Goal: Transaction & Acquisition: Purchase product/service

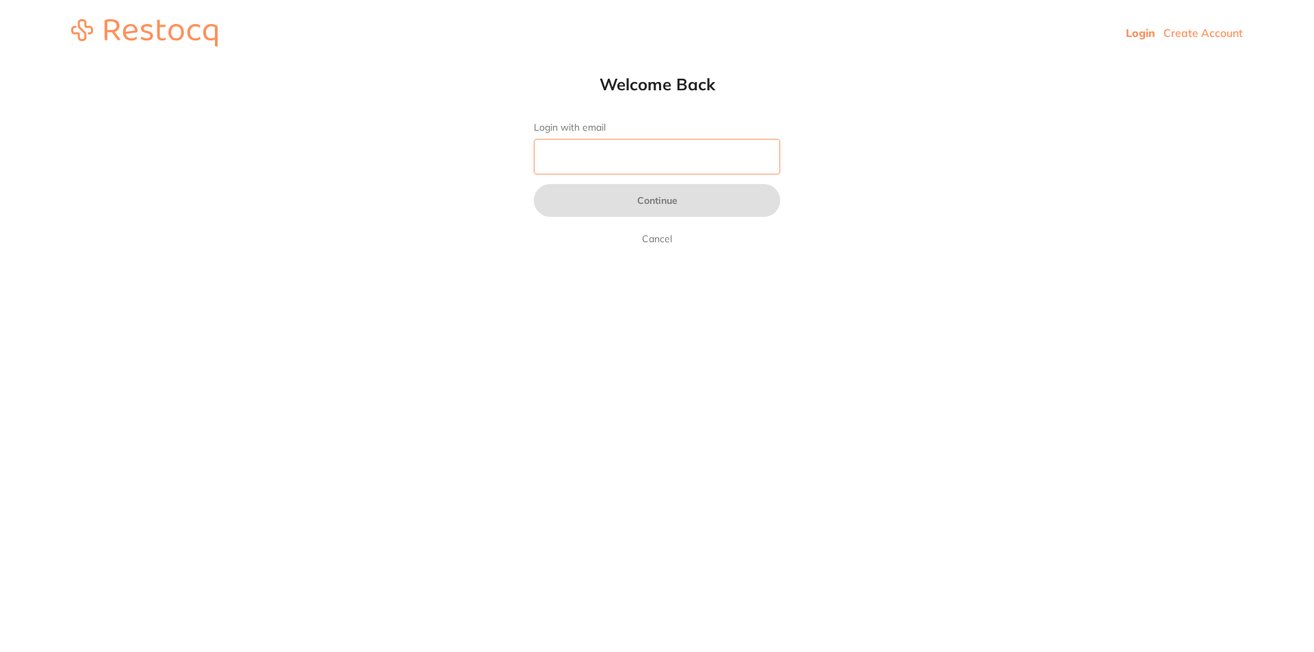
click at [602, 157] on input "Login with email" at bounding box center [657, 157] width 246 height 36
type input "[EMAIL_ADDRESS][DOMAIN_NAME]"
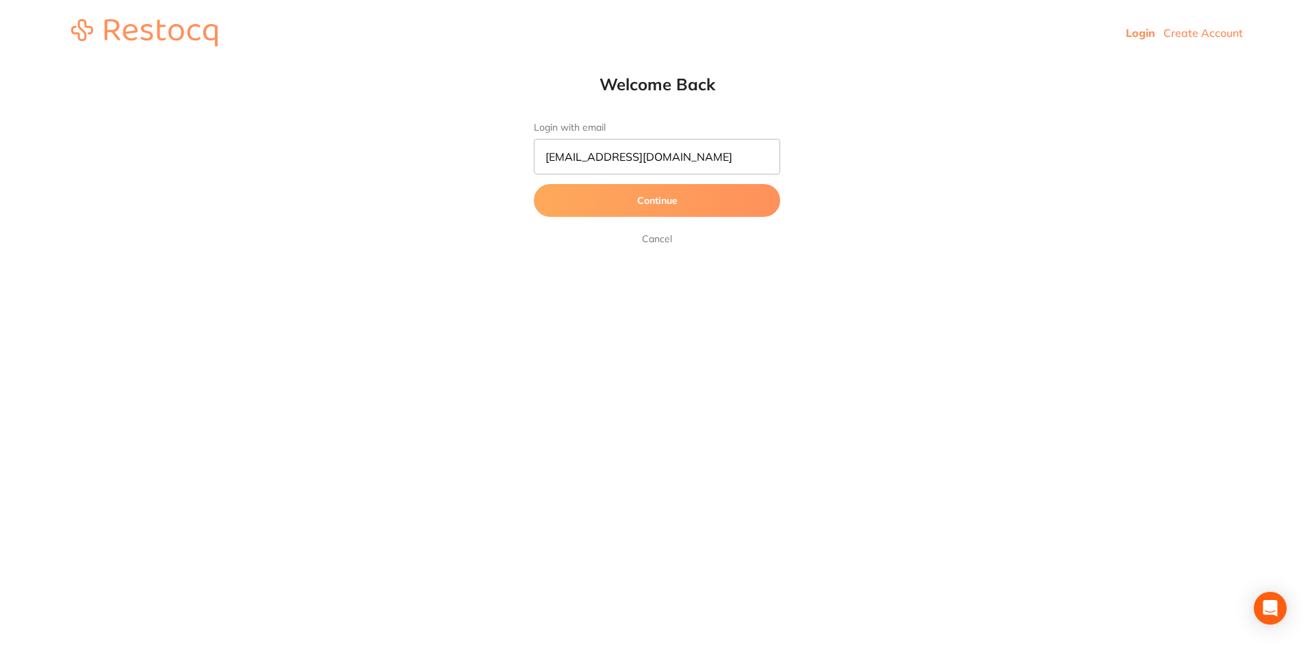
click at [650, 207] on button "Continue" at bounding box center [657, 200] width 246 height 33
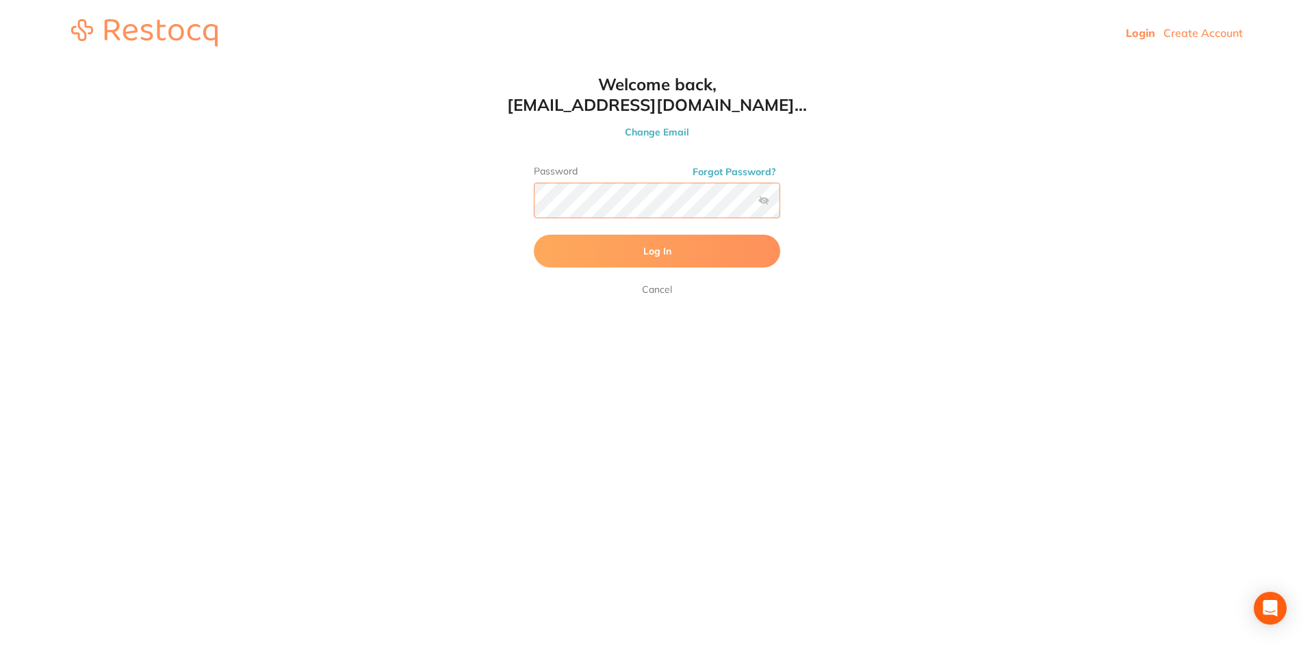
click at [534, 235] on button "Log In" at bounding box center [657, 251] width 246 height 33
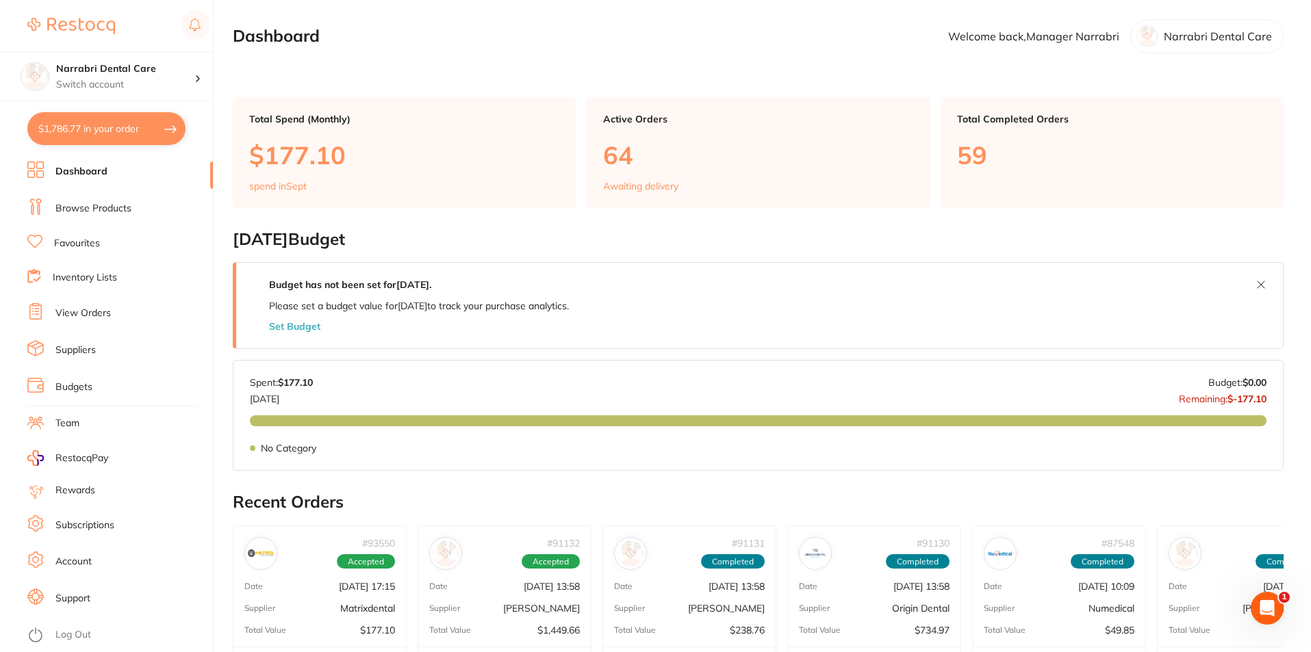
click at [94, 130] on button "$1,786.77 in your order" at bounding box center [106, 128] width 158 height 33
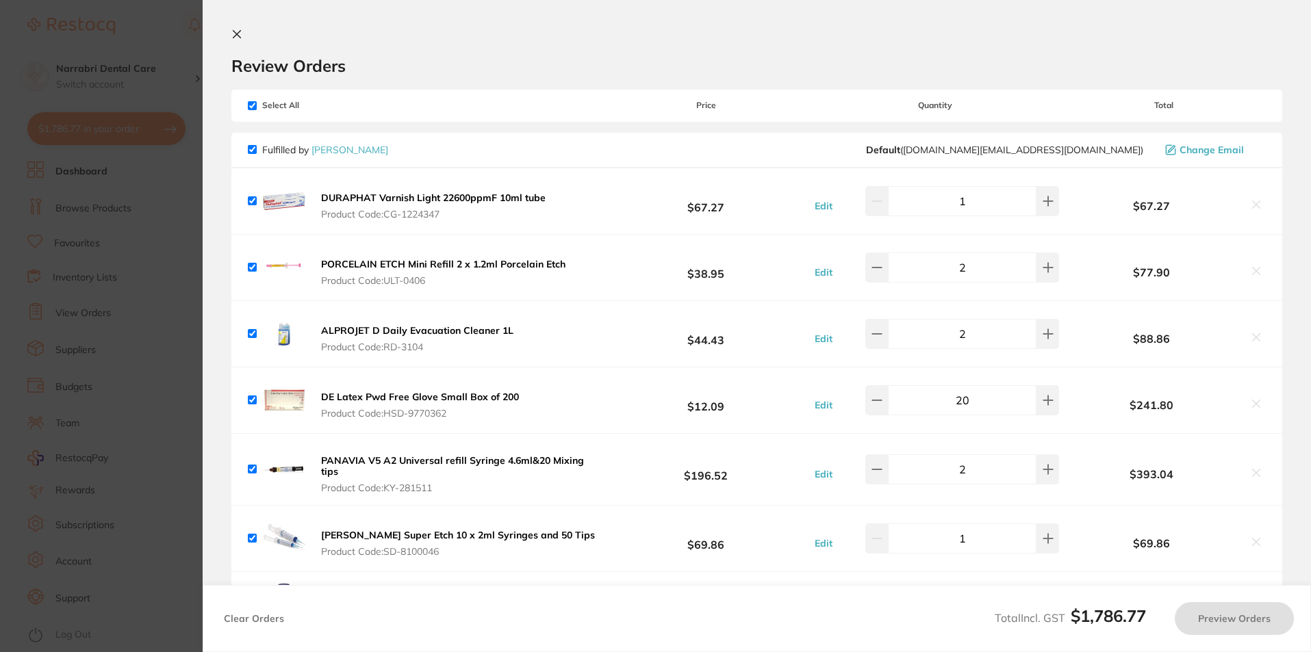
checkbox input "true"
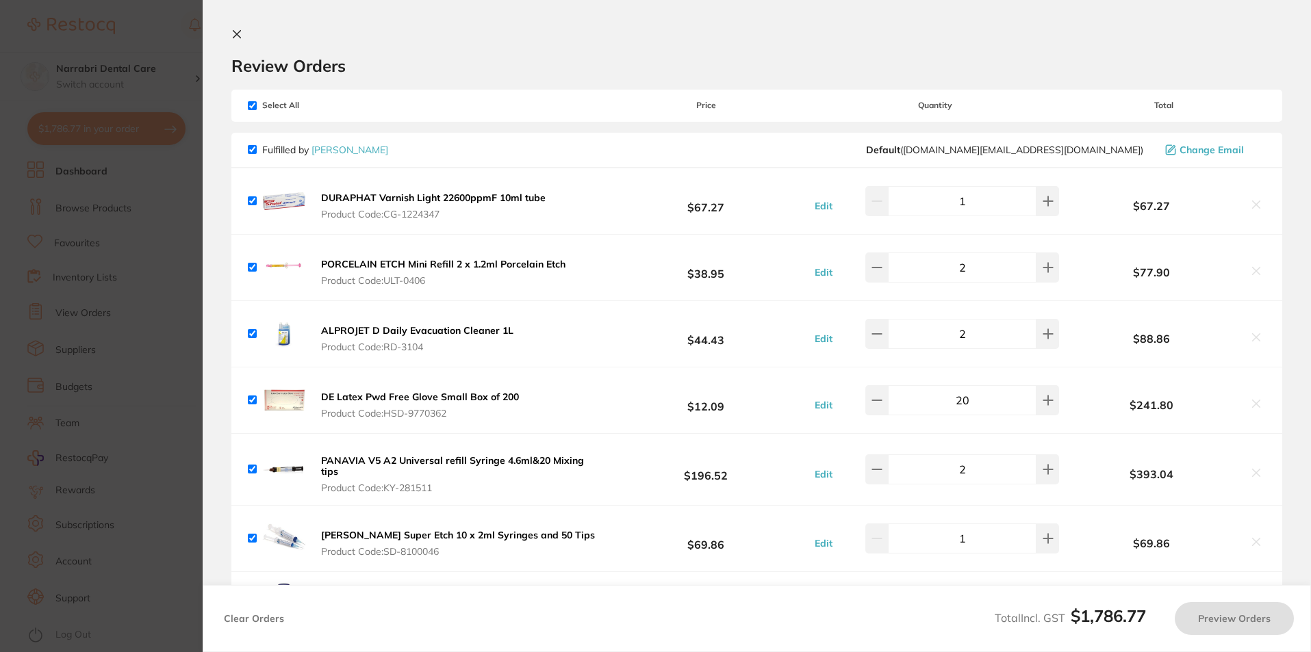
checkbox input "true"
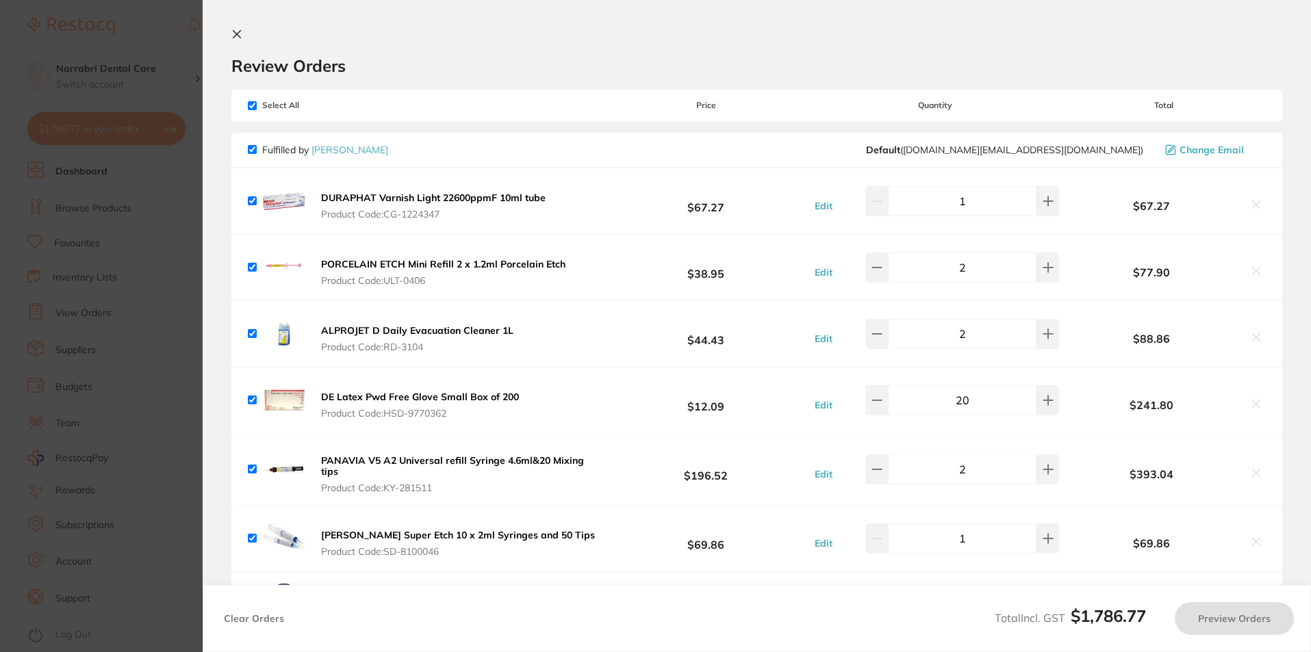
checkbox input "true"
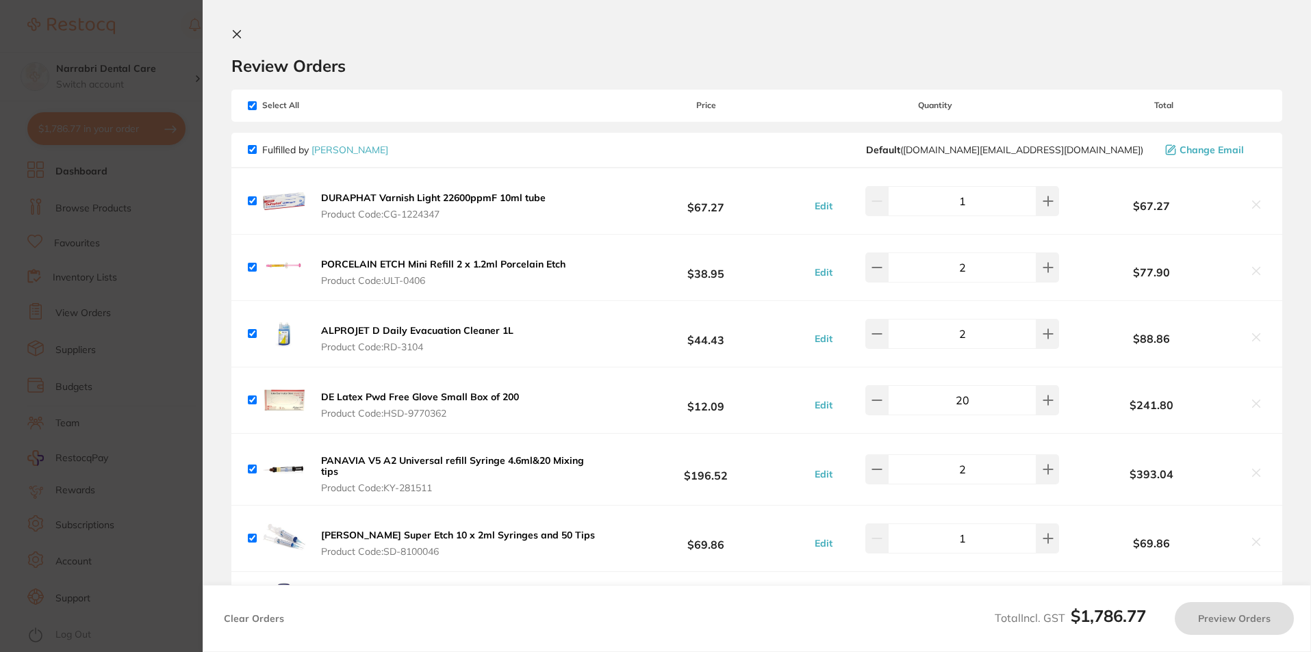
checkbox input "true"
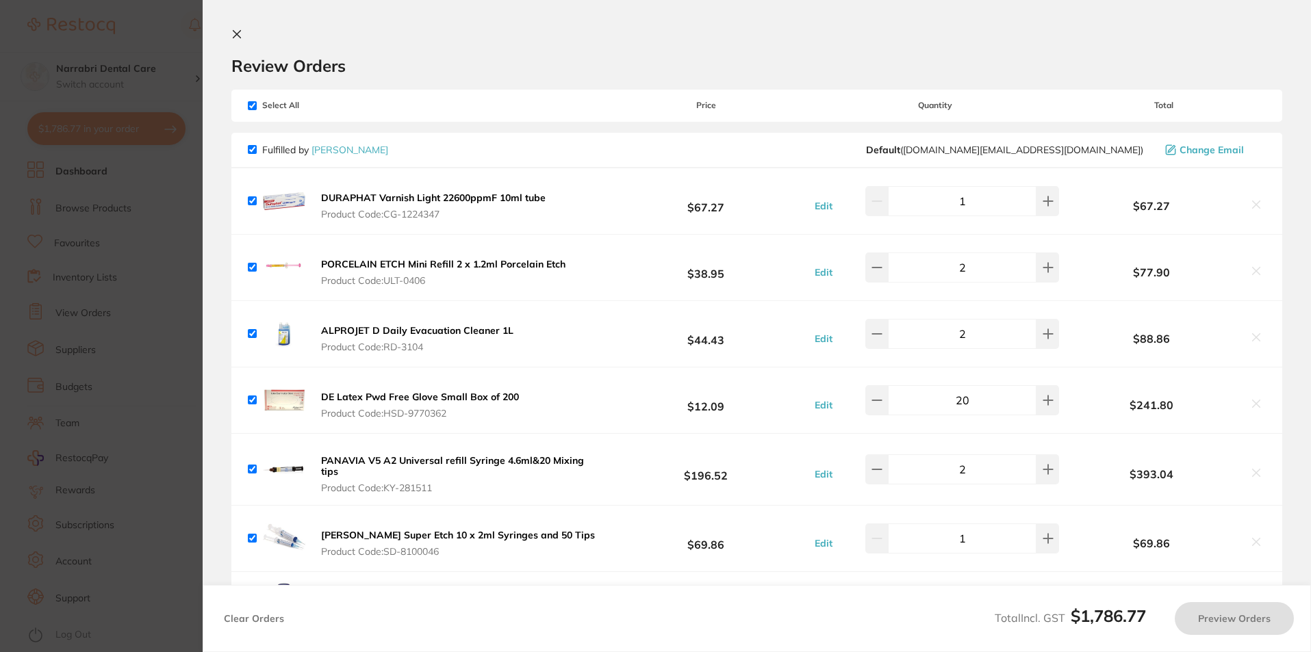
checkbox input "true"
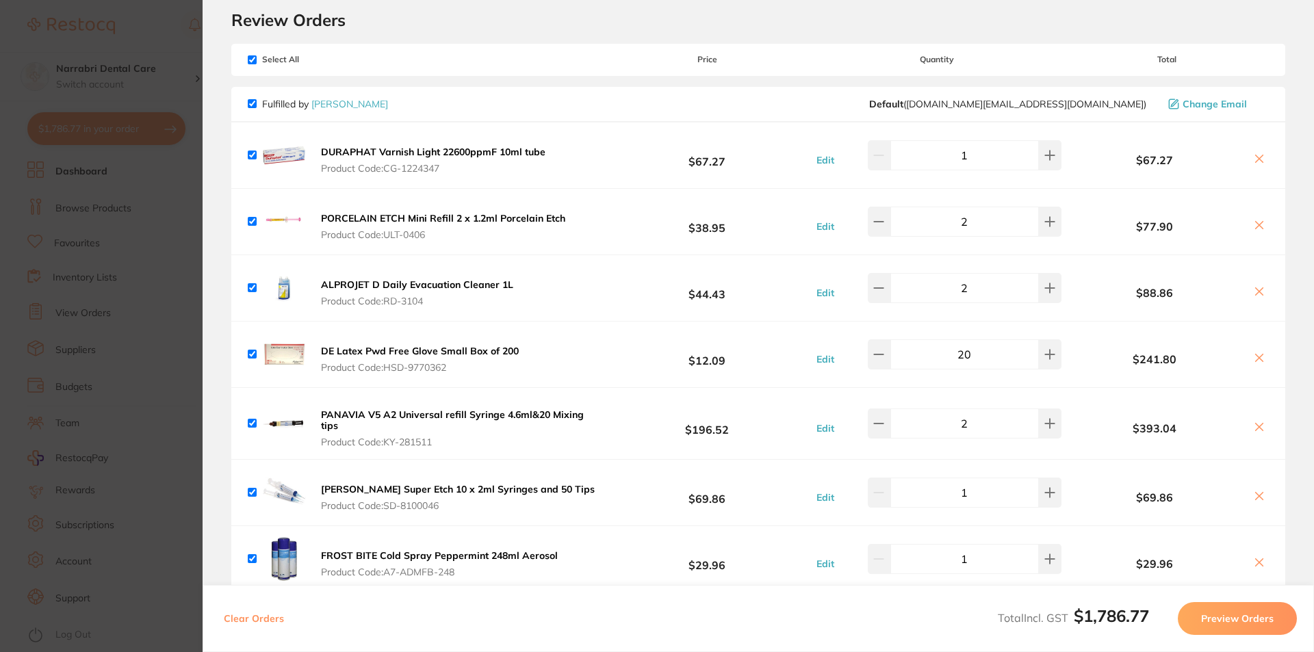
scroll to position [68, 0]
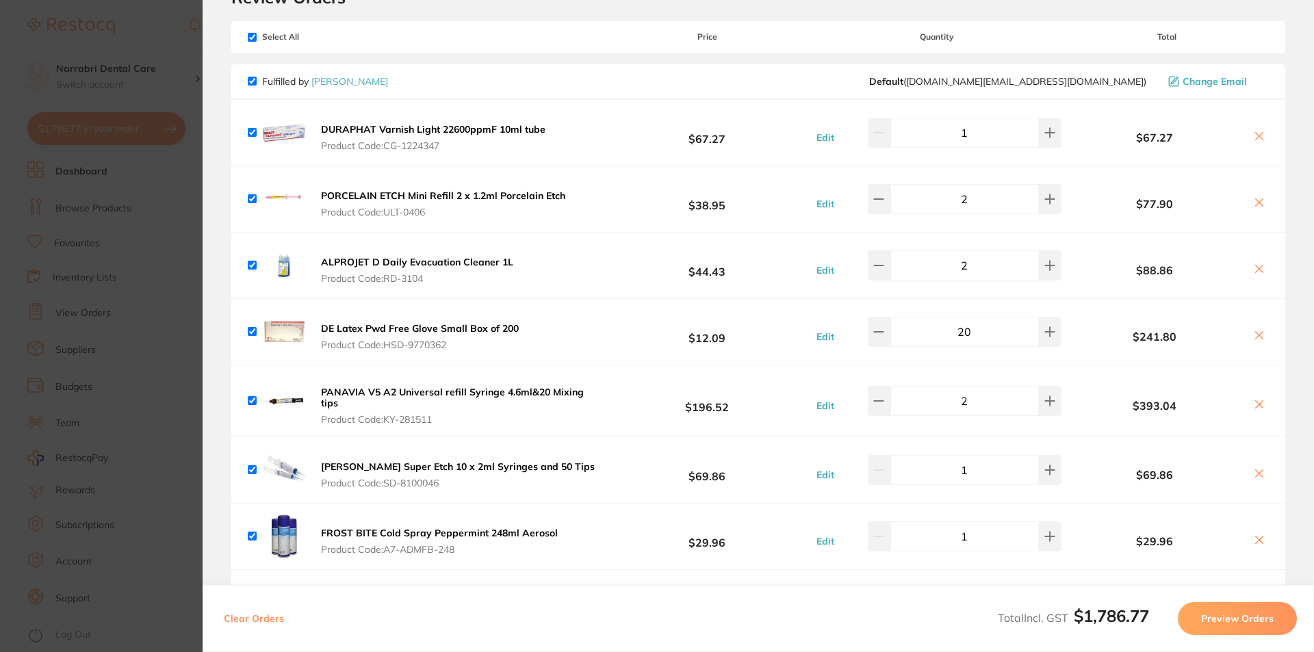
click at [294, 400] on img at bounding box center [284, 401] width 44 height 44
click at [391, 394] on b "PANAVIA V5 A2 Universal refill Syringe 4.6ml&20 Mixing tips" at bounding box center [452, 397] width 263 height 23
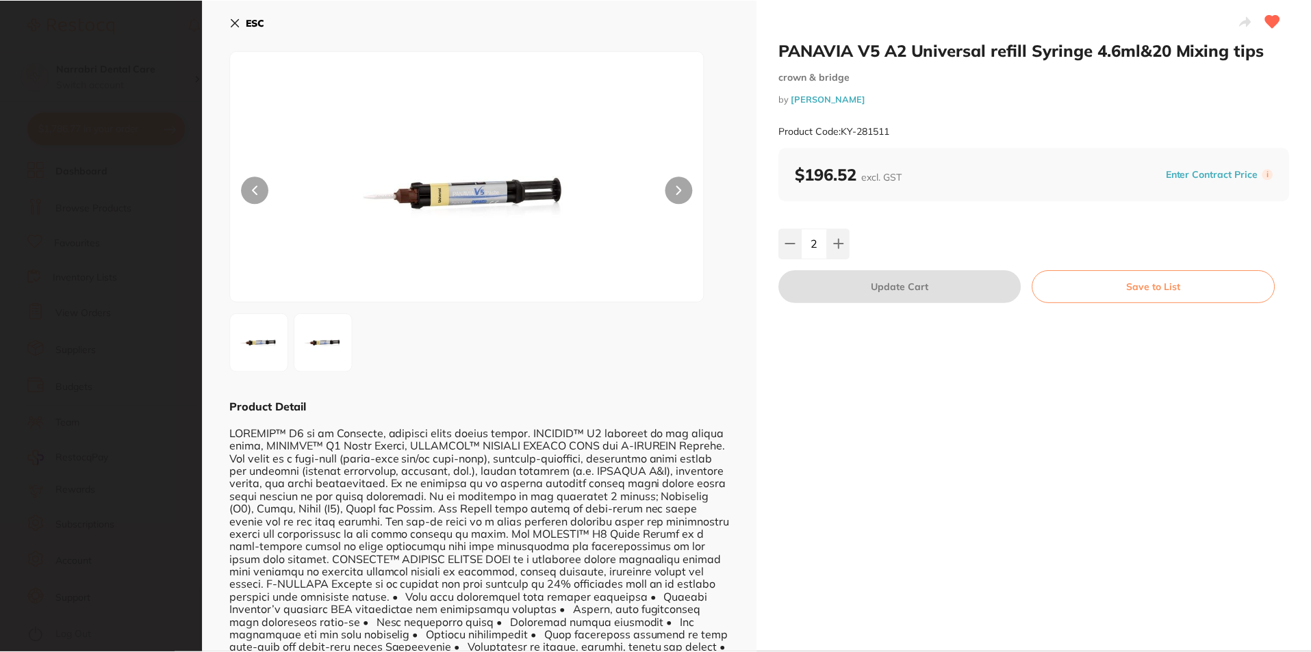
scroll to position [0, 0]
click at [233, 29] on button "ESC" at bounding box center [247, 22] width 35 height 23
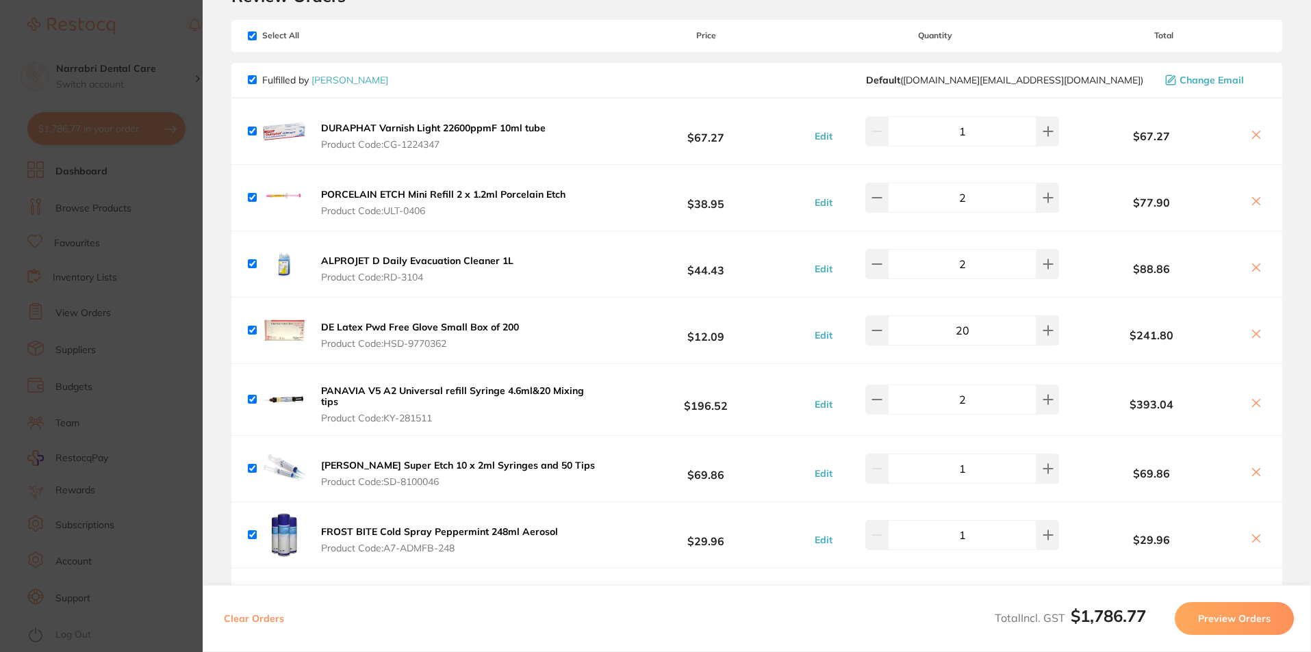
scroll to position [137, 0]
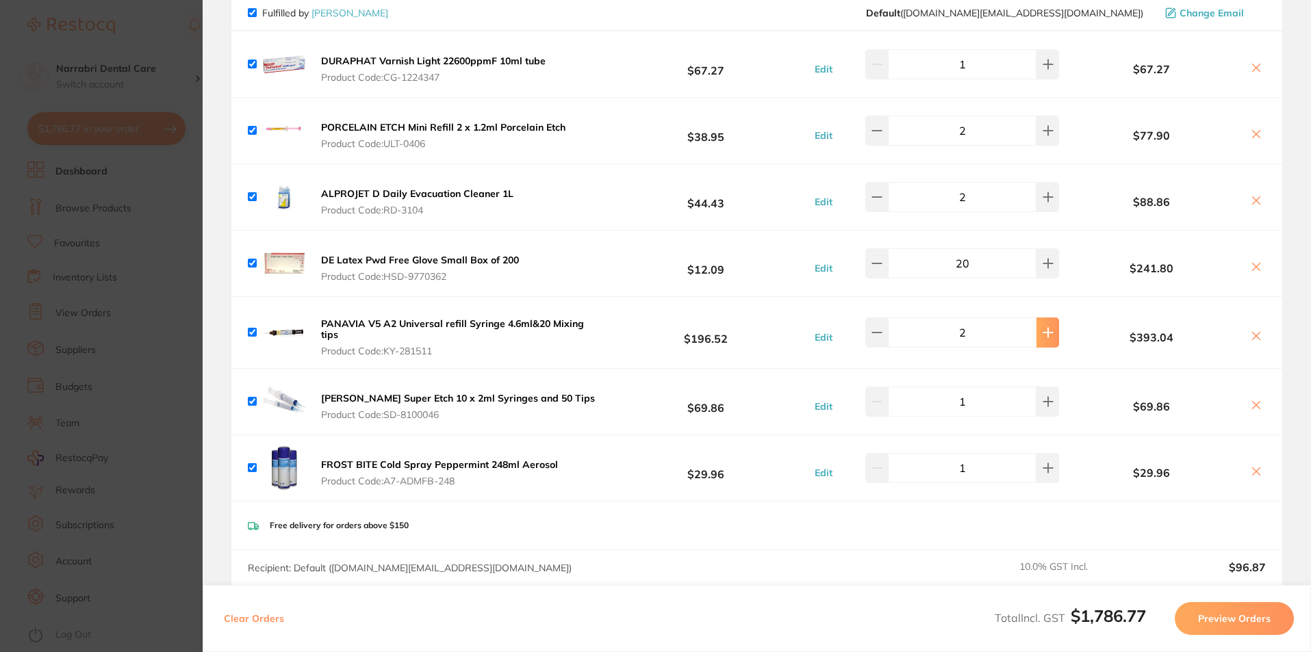
click at [1047, 333] on button at bounding box center [1047, 333] width 23 height 30
type input "3"
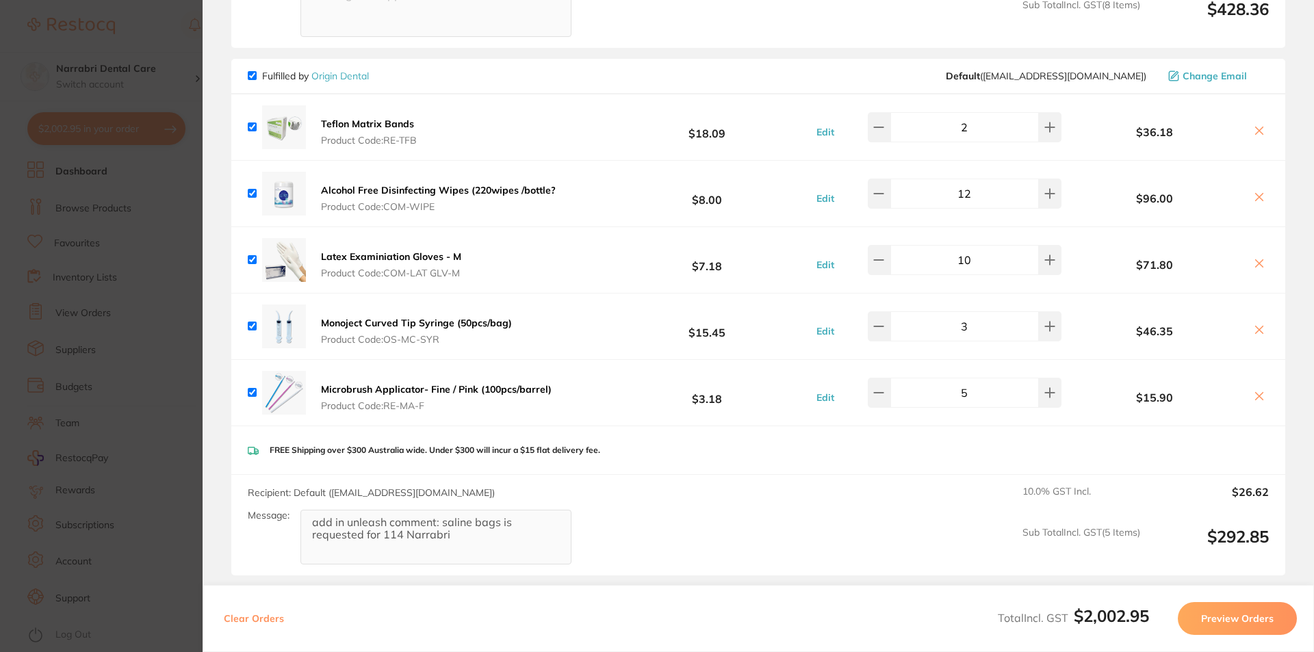
scroll to position [1492, 0]
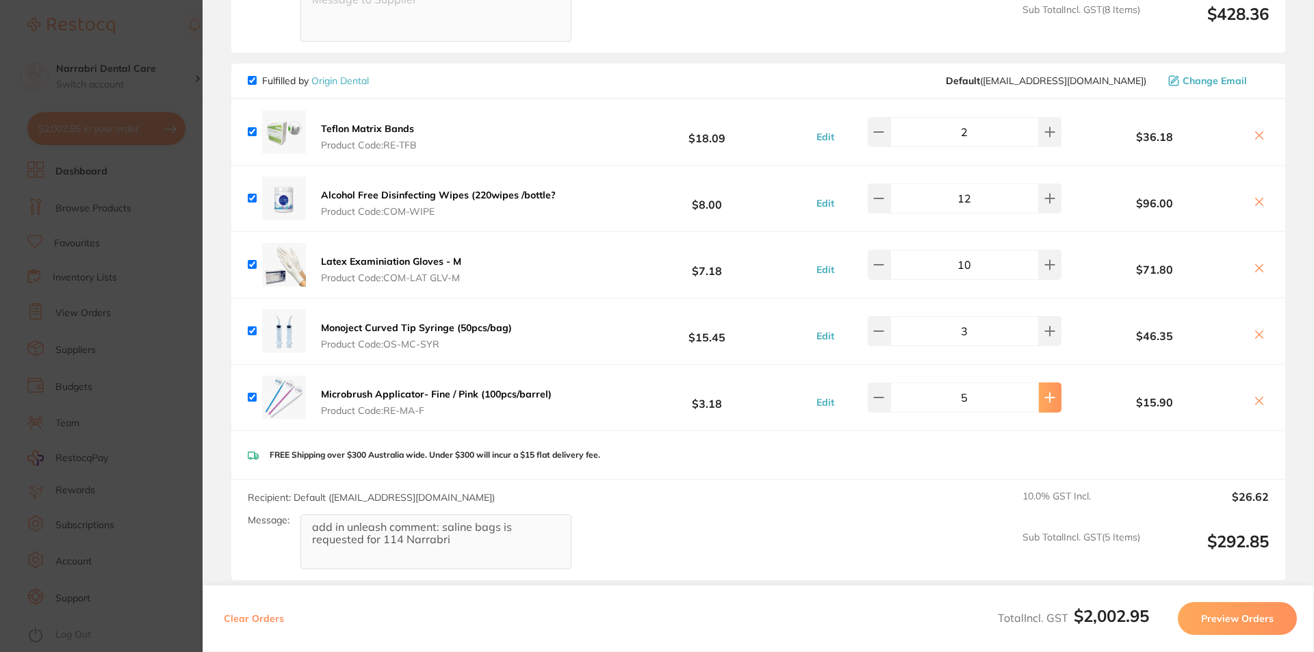
click at [1044, 388] on button at bounding box center [1050, 398] width 23 height 30
type input "6"
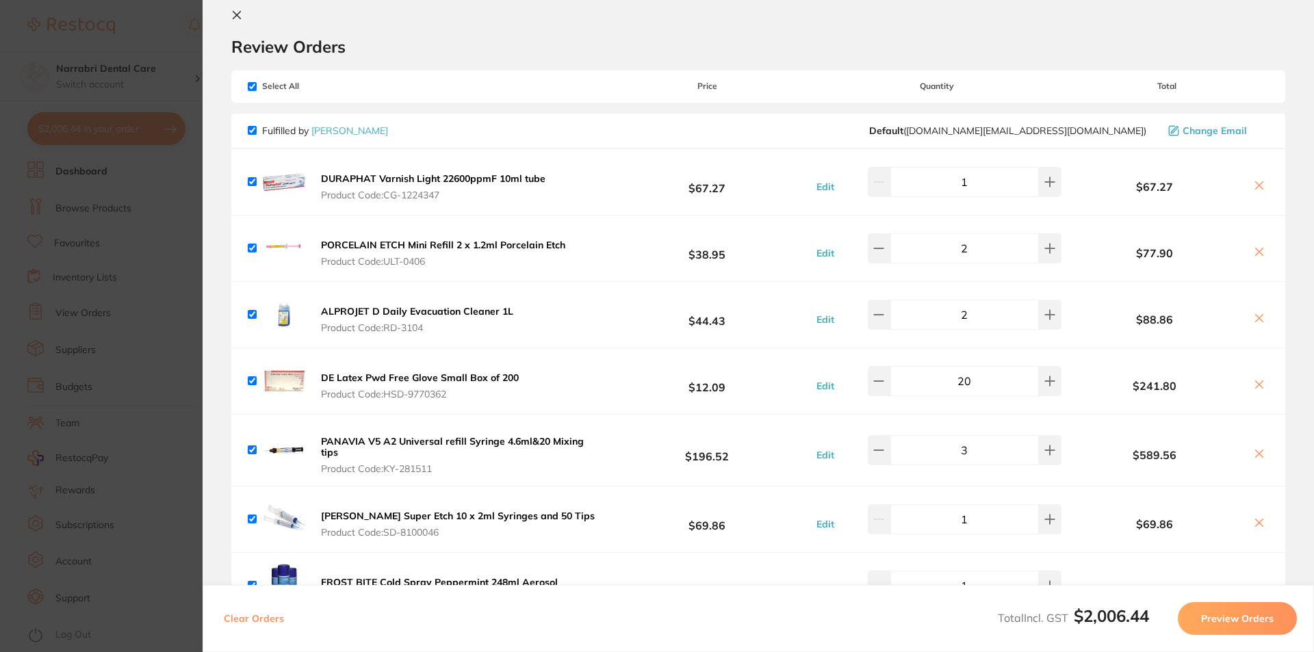
scroll to position [0, 0]
